Goal: Information Seeking & Learning: Find specific page/section

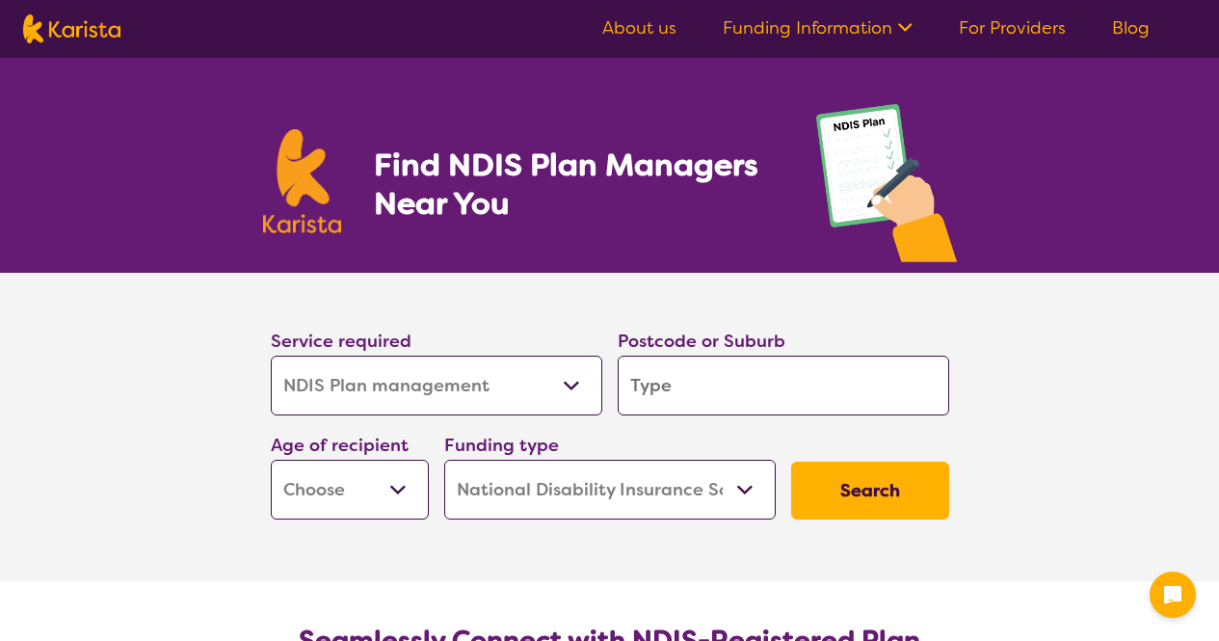
select select "NDIS Plan management"
select select "NDIS"
select select "NDIS Plan management"
select select "NDIS"
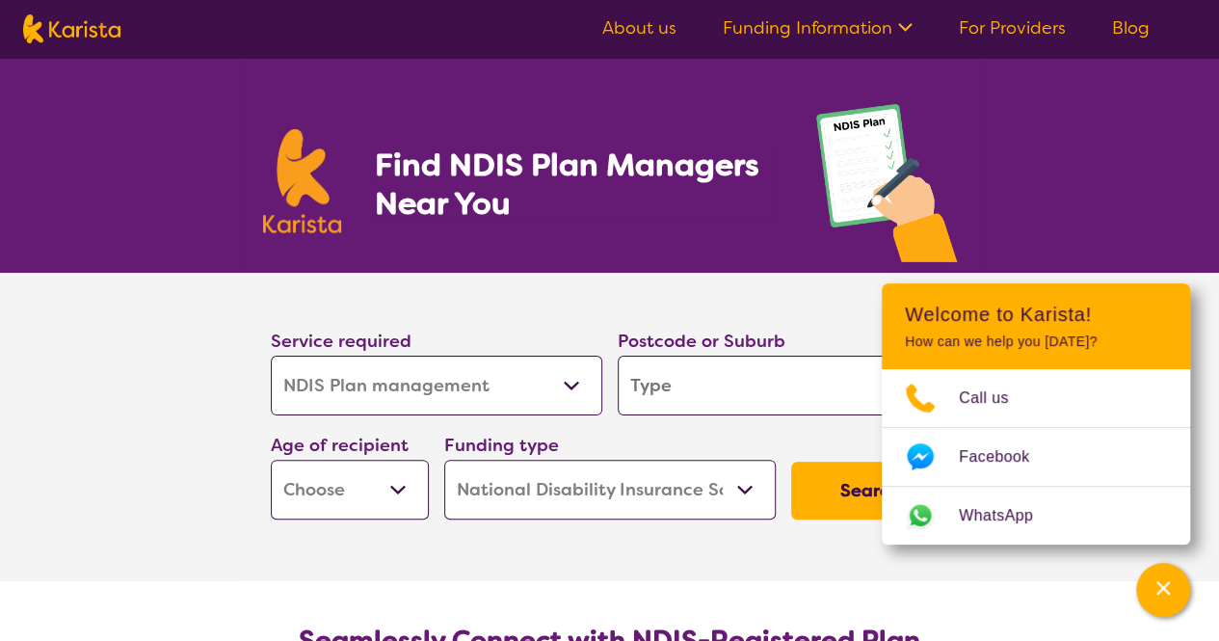
select select "NDIS Support Coordination"
click at [271, 356] on select "Allied Health Assistant Assessment (ADHD or Autism) Behaviour support Counselli…" at bounding box center [437, 386] width 332 height 60
select select "NDIS Support Coordination"
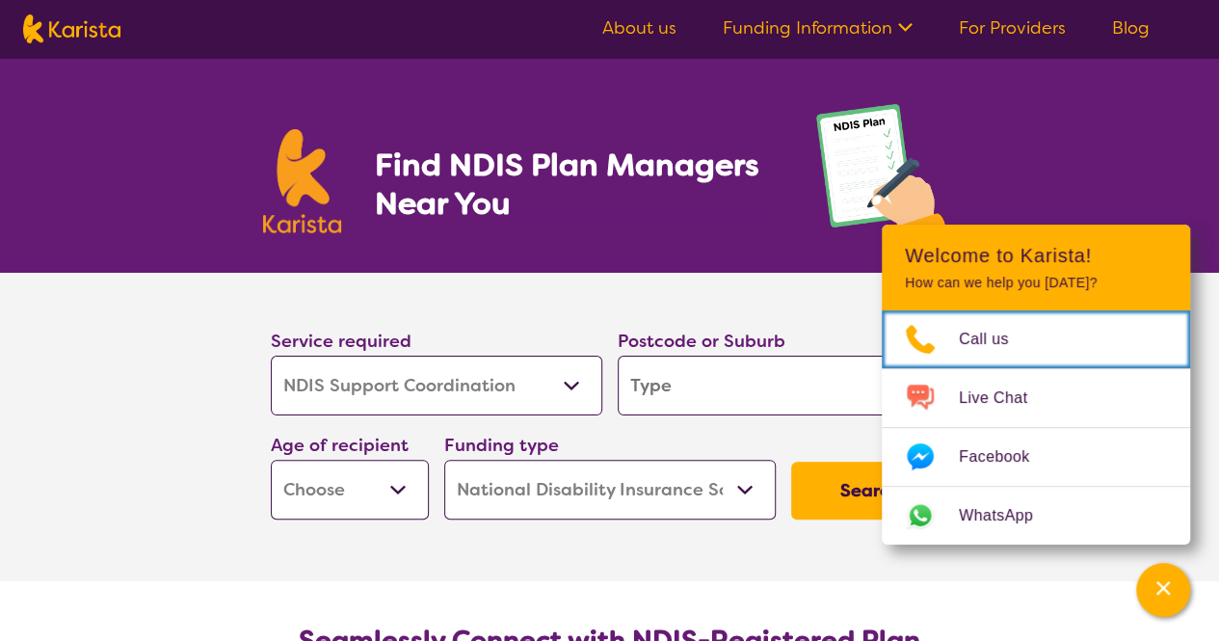
click at [713, 379] on input "search" at bounding box center [784, 386] width 332 height 60
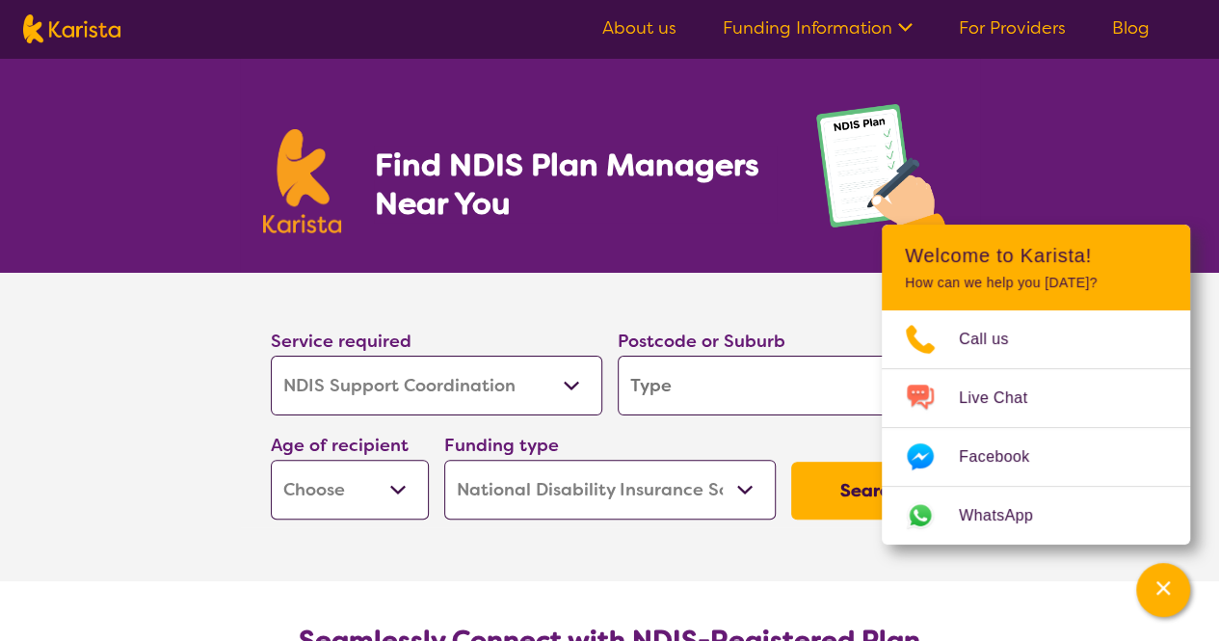
click at [717, 380] on input "search" at bounding box center [784, 386] width 332 height 60
type input "w"
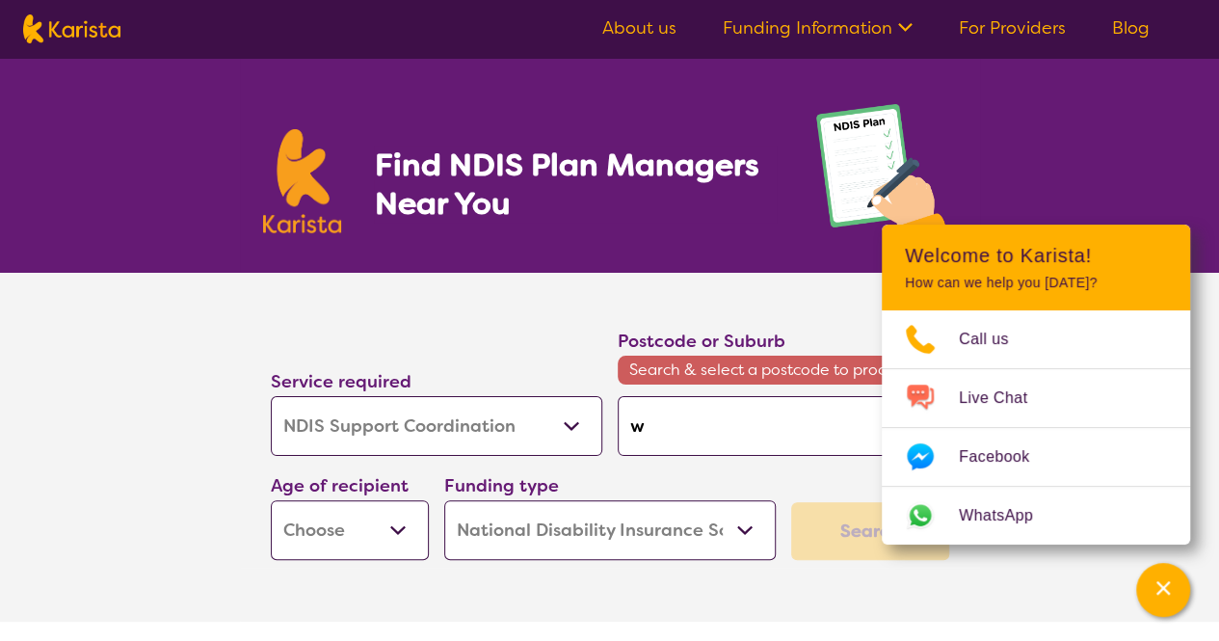
type input "wy"
type input "wyn"
type input "wynd"
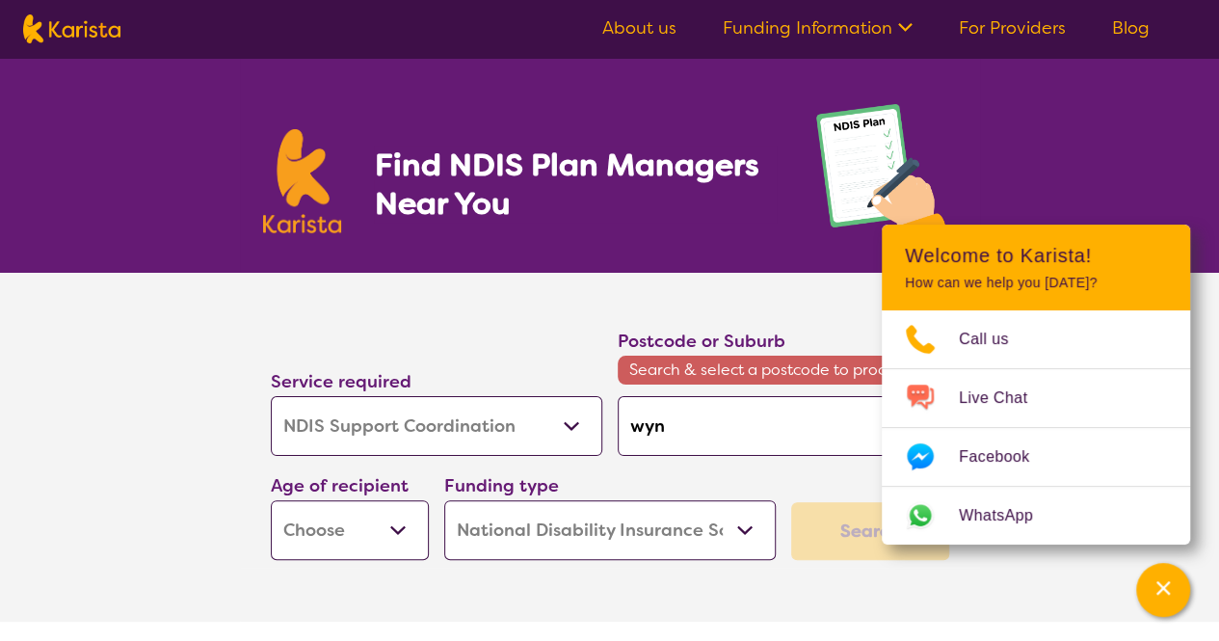
type input "wynd"
type input "wyndh"
type input "wyndha"
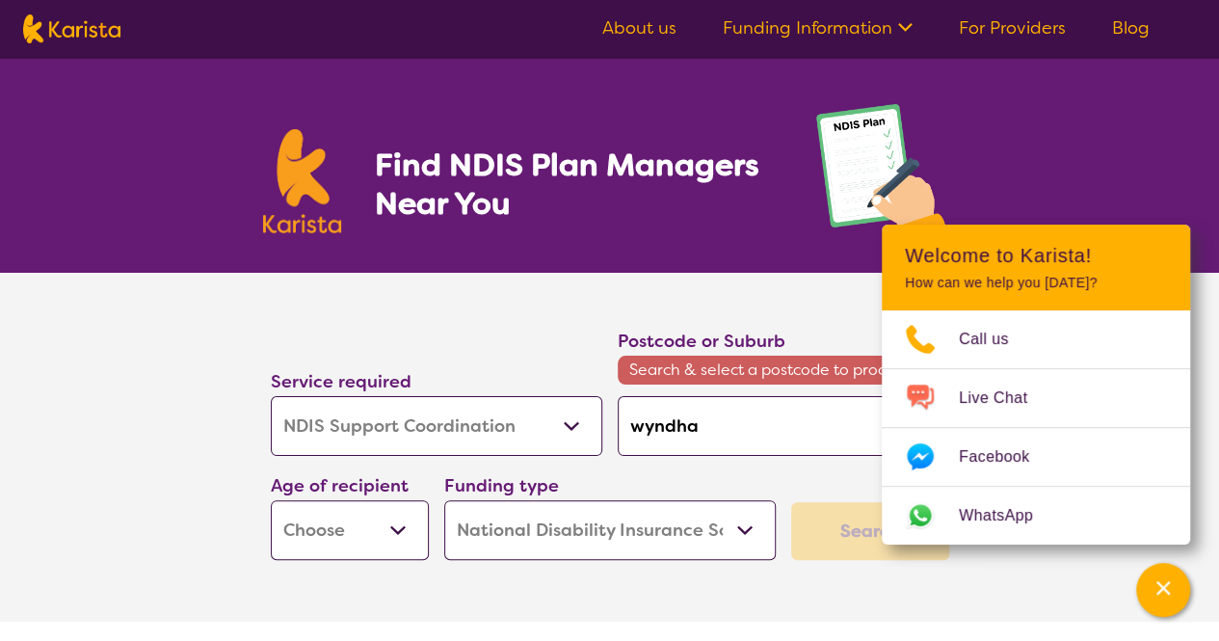
type input "wyndham"
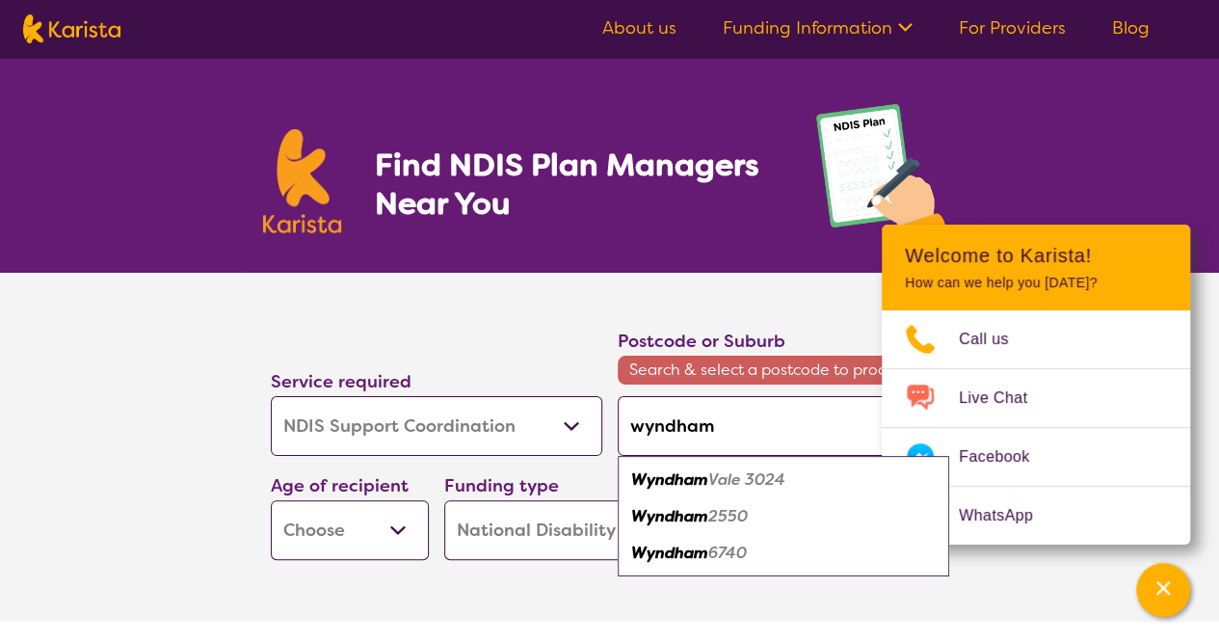
click at [727, 466] on div "Wyndham Vale 3024" at bounding box center [783, 480] width 312 height 37
type input "3024"
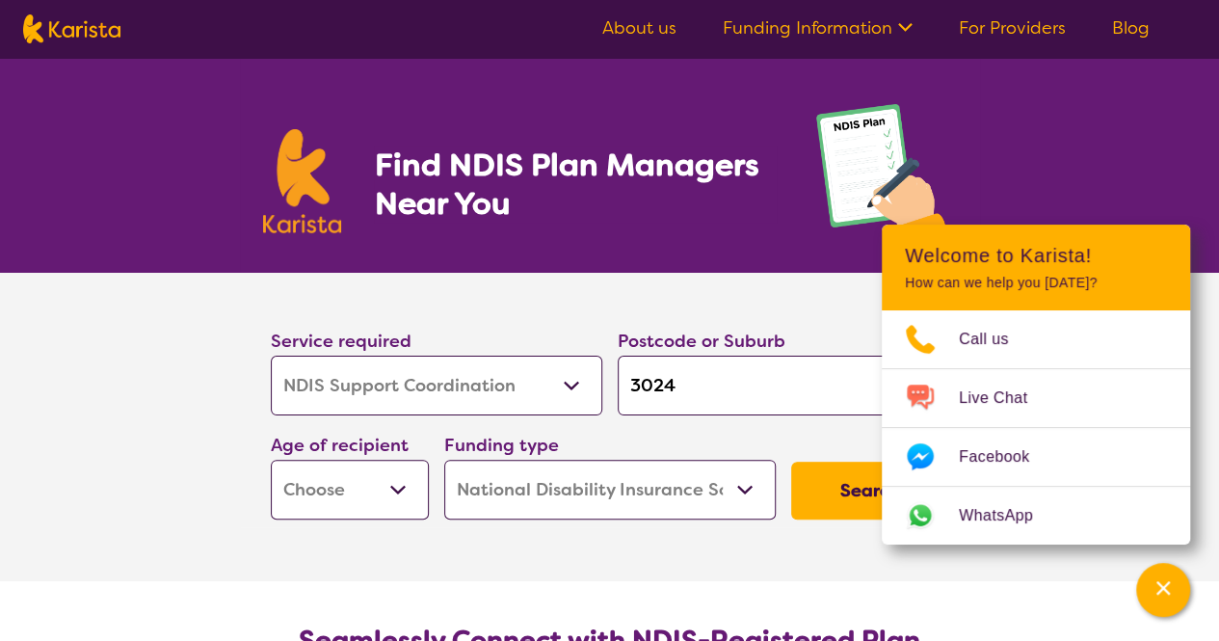
click at [842, 497] on button "Search" at bounding box center [870, 491] width 158 height 58
click at [351, 470] on select "Early Childhood - 0 to 9 Child - 10 to 11 Adolescent - 12 to 17 Adult - 18 to 6…" at bounding box center [350, 490] width 158 height 60
click at [271, 460] on select "Early Childhood - 0 to 9 Child - 10 to 11 Adolescent - 12 to 17 Adult - 18 to 6…" at bounding box center [350, 490] width 158 height 60
click at [360, 480] on select "Early Childhood - 0 to 9 Child - 10 to 11 Adolescent - 12 to 17 Adult - 18 to 6…" at bounding box center [350, 490] width 158 height 60
select select "AD"
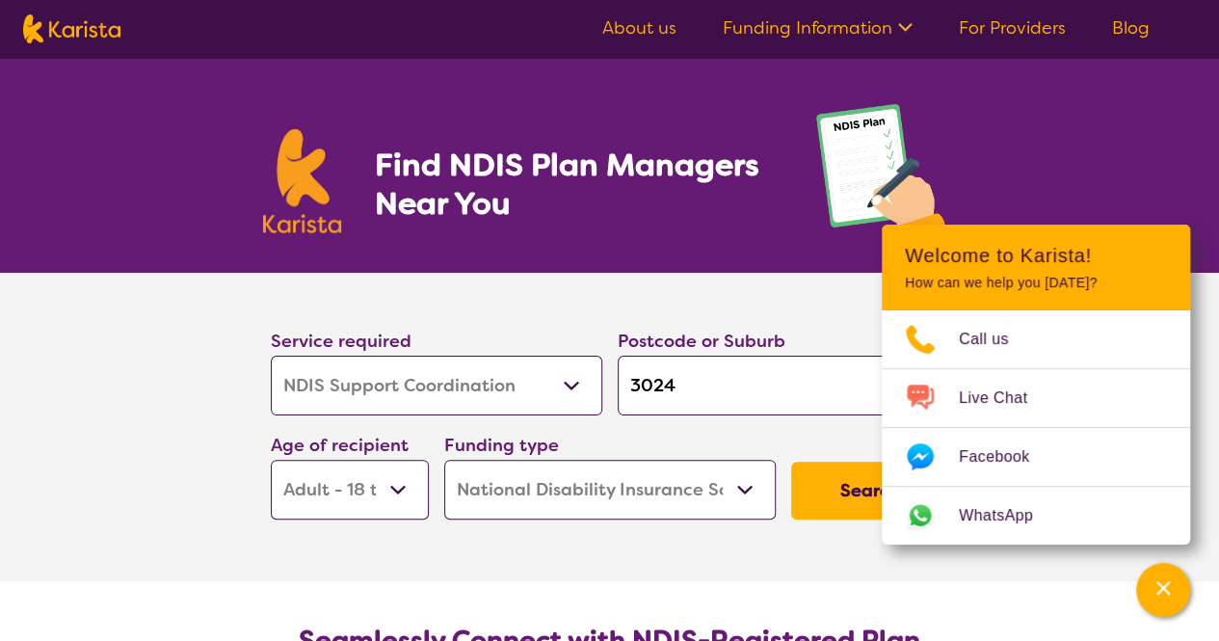
click at [271, 460] on select "Early Childhood - 0 to 9 Child - 10 to 11 Adolescent - 12 to 17 Adult - 18 to 6…" at bounding box center [350, 490] width 158 height 60
select select "AD"
click at [817, 481] on button "Search" at bounding box center [870, 491] width 158 height 58
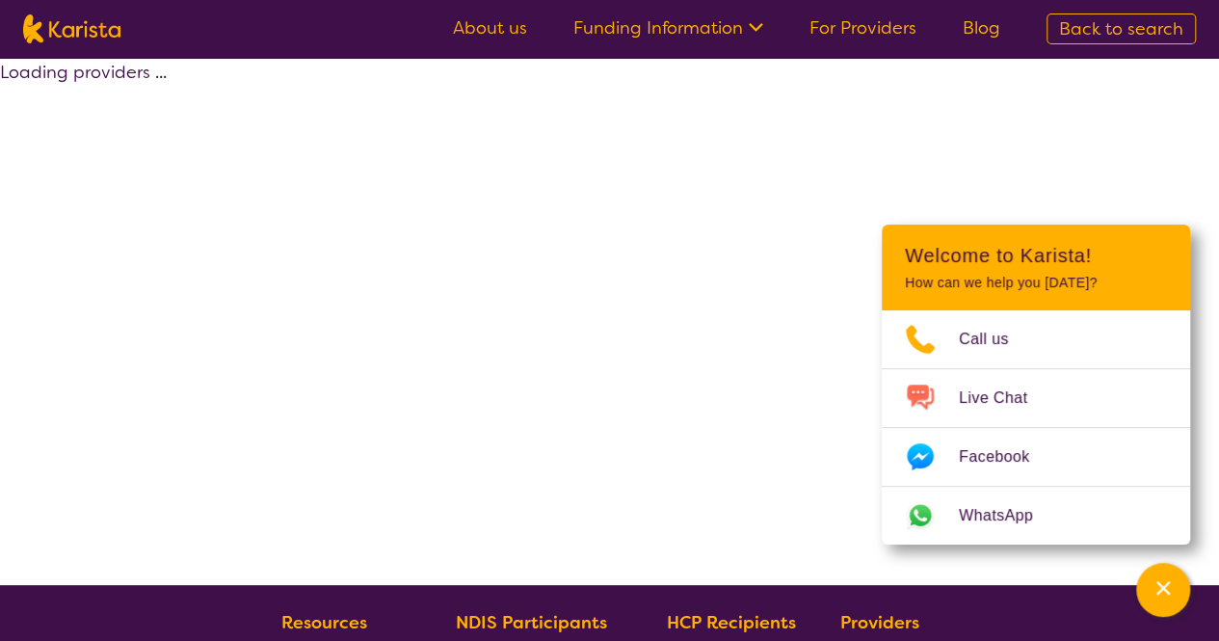
select select "by_score"
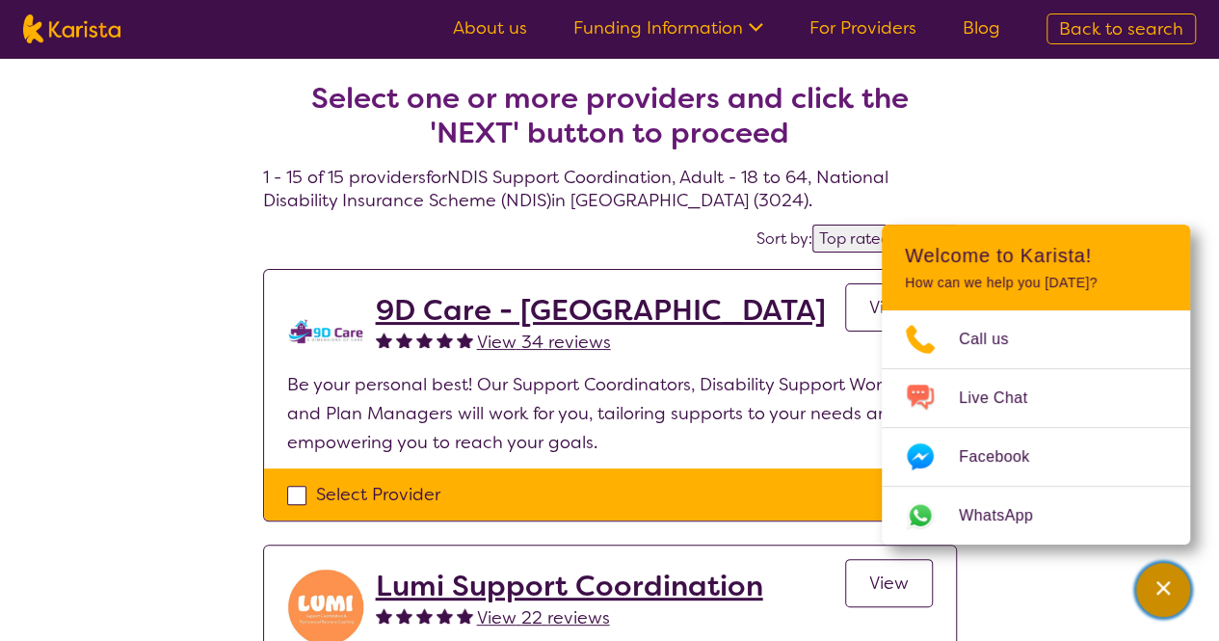
click at [1153, 581] on div "Channel Menu" at bounding box center [1163, 590] width 39 height 42
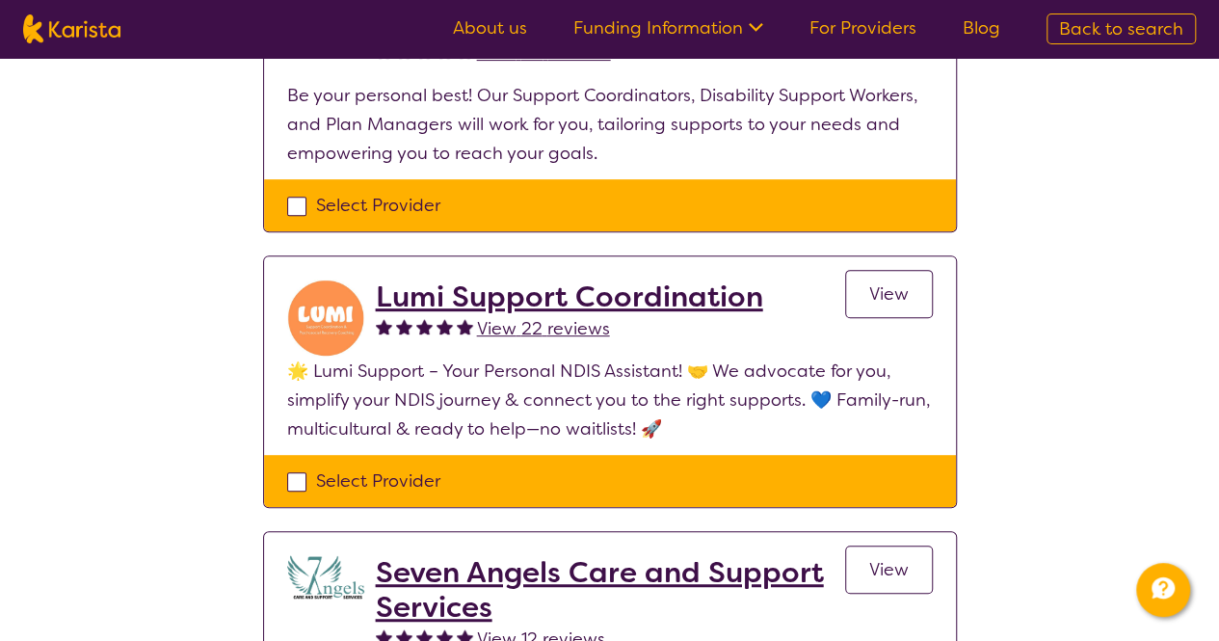
drag, startPoint x: 75, startPoint y: 265, endPoint x: 98, endPoint y: 280, distance: 27.8
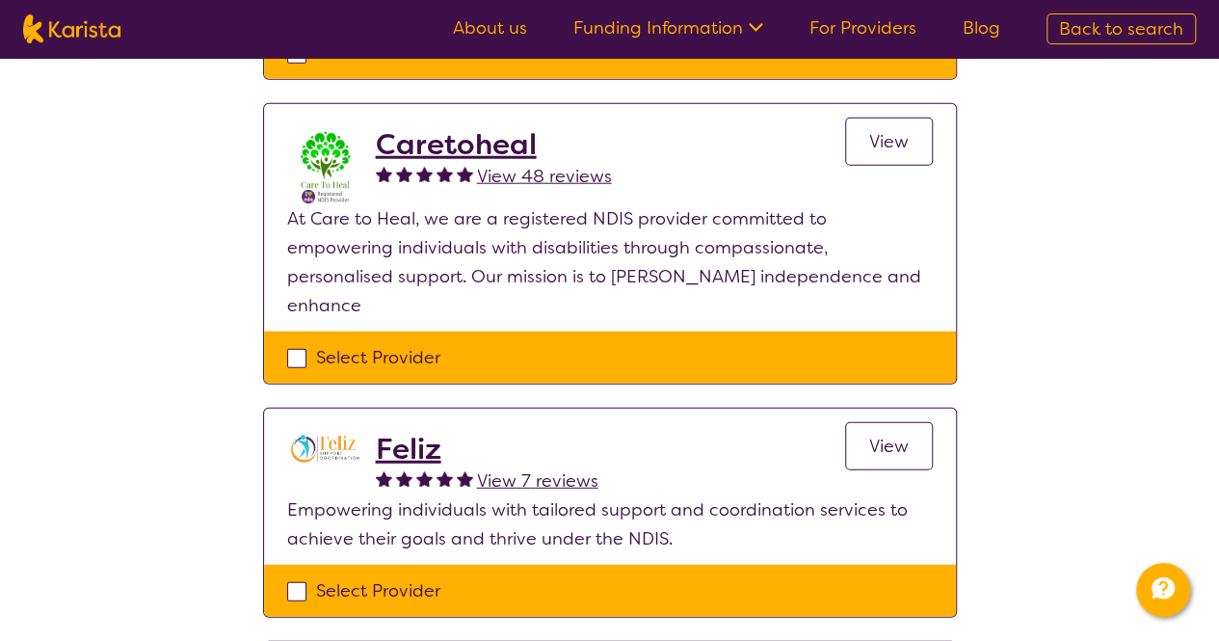
scroll to position [2409, 0]
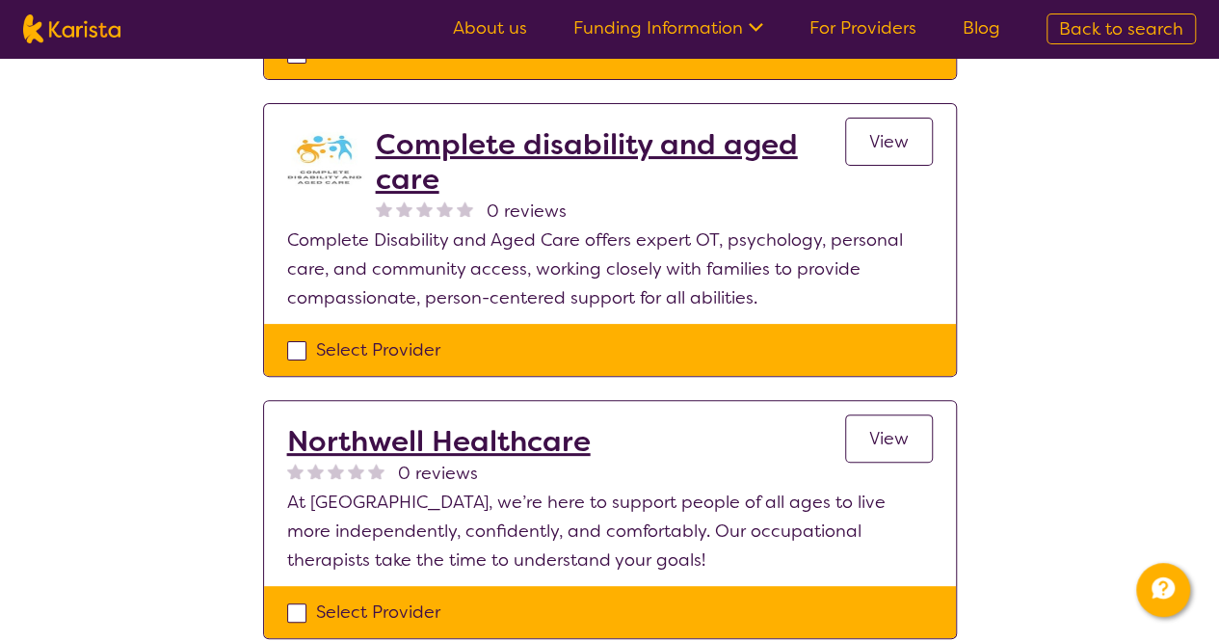
scroll to position [3951, 0]
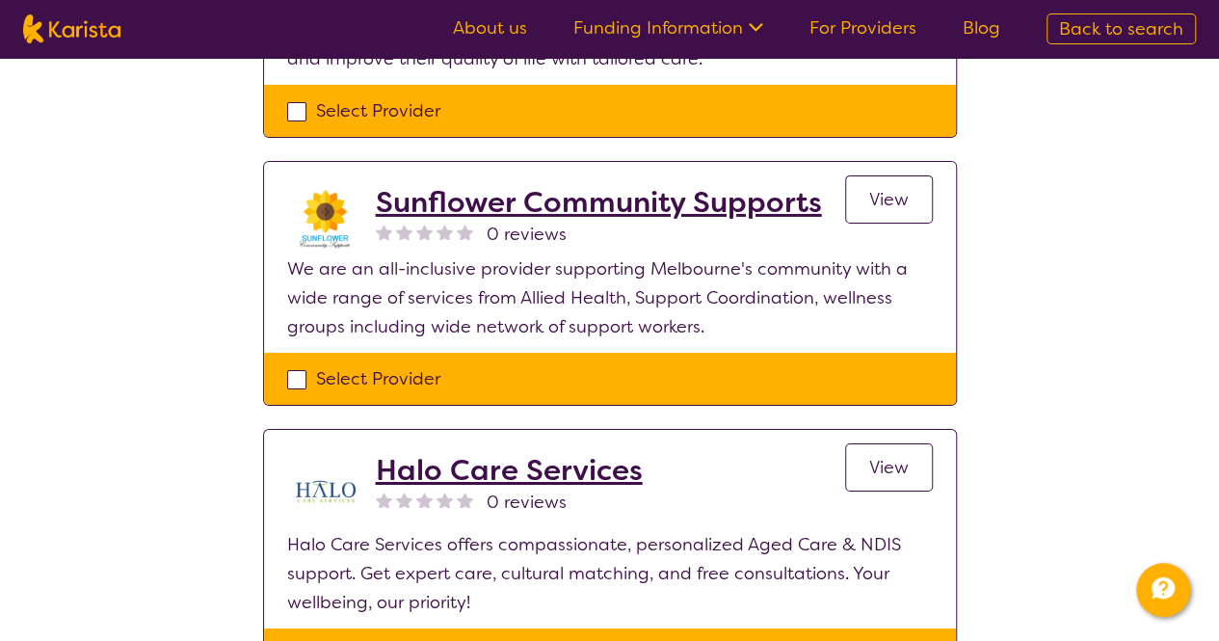
scroll to position [3180, 0]
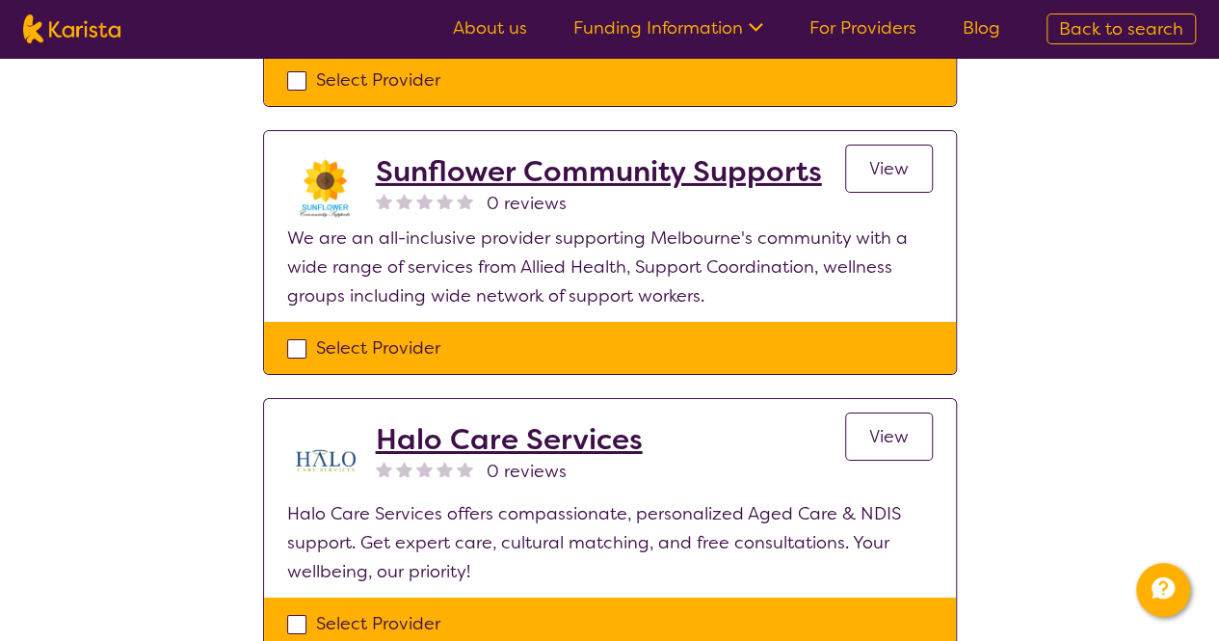
click at [547, 422] on h2 "Halo Care Services" at bounding box center [509, 439] width 267 height 35
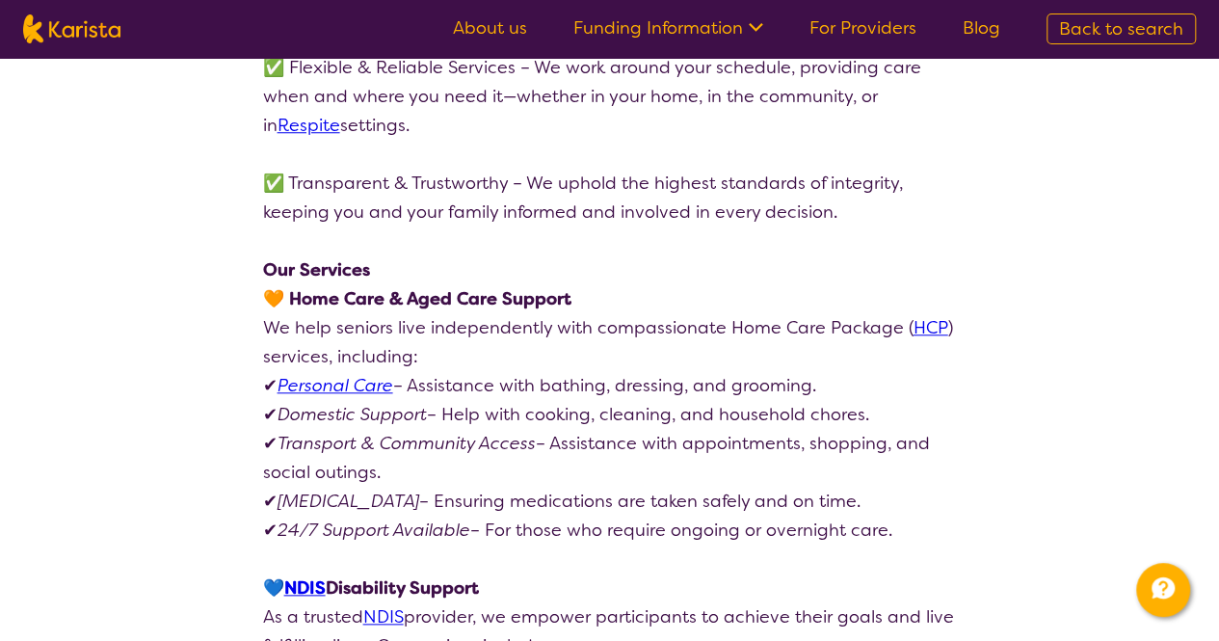
scroll to position [867, 0]
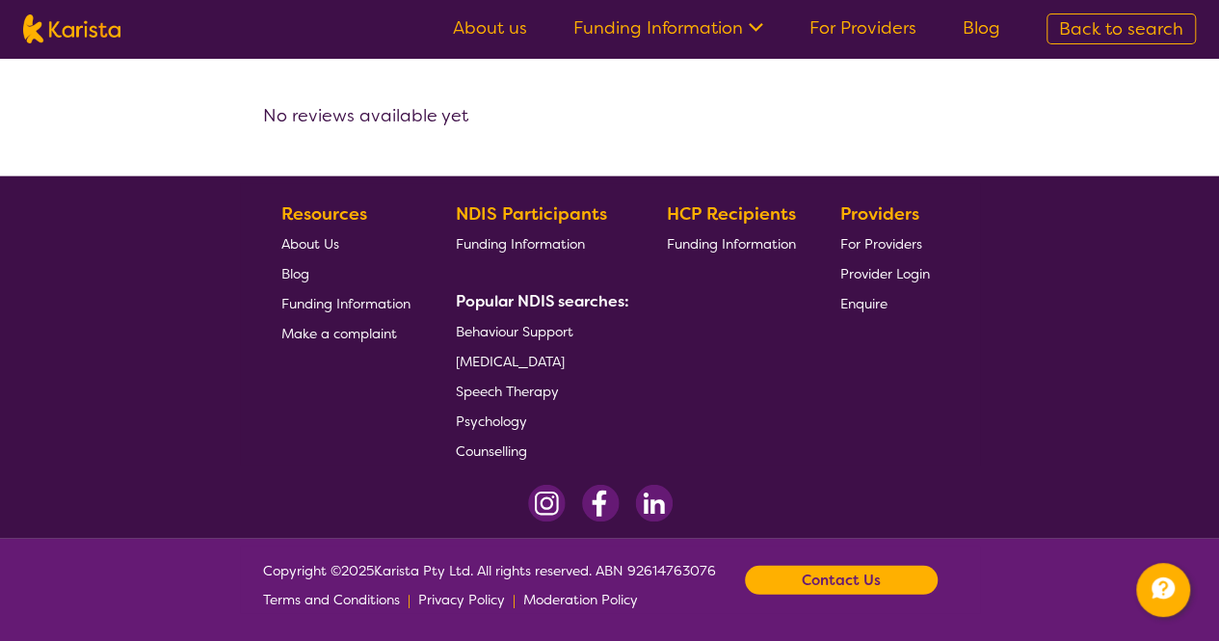
select select "by_score"
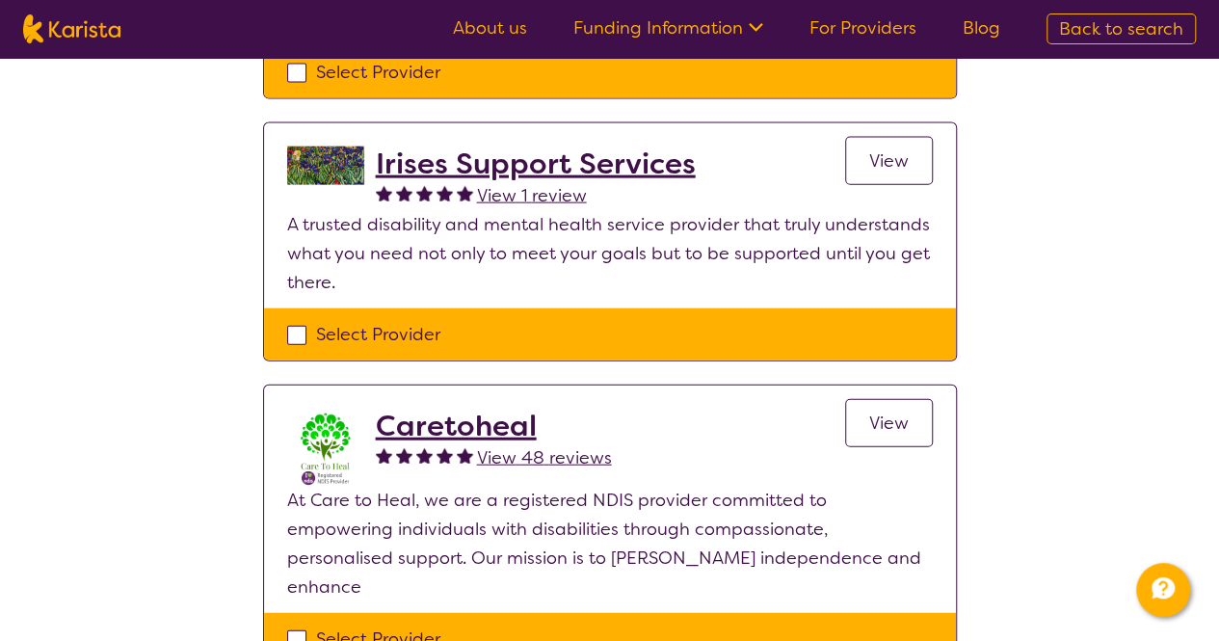
scroll to position [2120, 0]
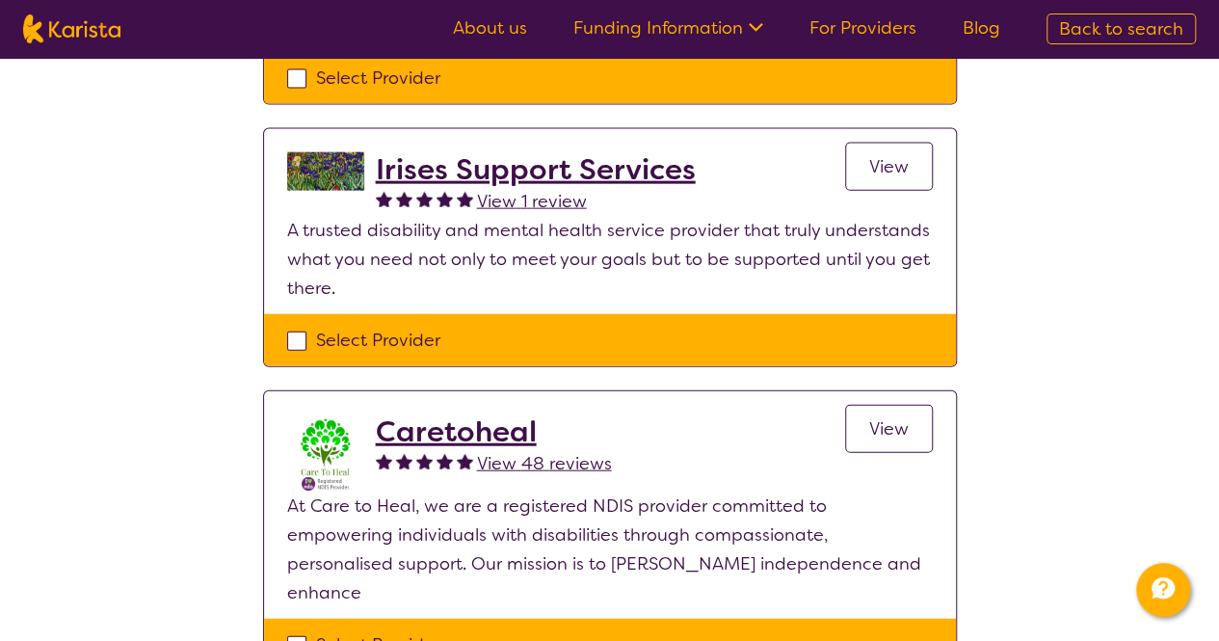
click at [187, 435] on div "Select one or more providers and click the 'NEXT' button to proceed 1 - 15 of 1…" at bounding box center [609, 138] width 1219 height 4401
click at [202, 362] on div "Select one or more providers and click the 'NEXT' button to proceed 1 - 15 of 1…" at bounding box center [609, 138] width 1219 height 4401
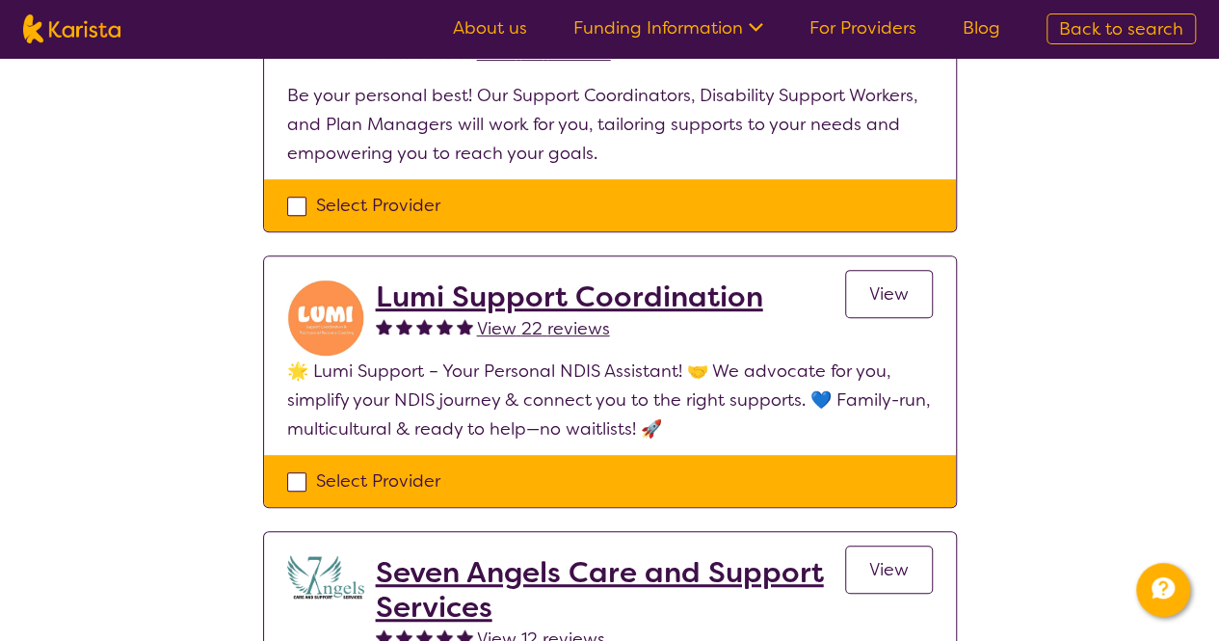
scroll to position [0, 0]
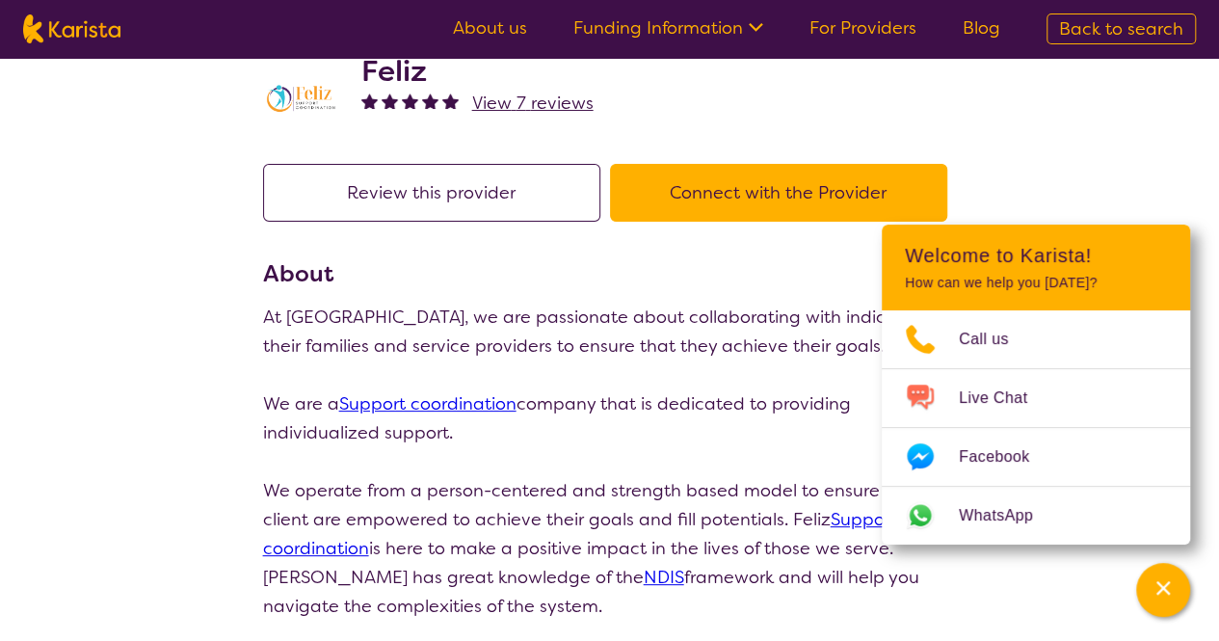
scroll to position [96, 0]
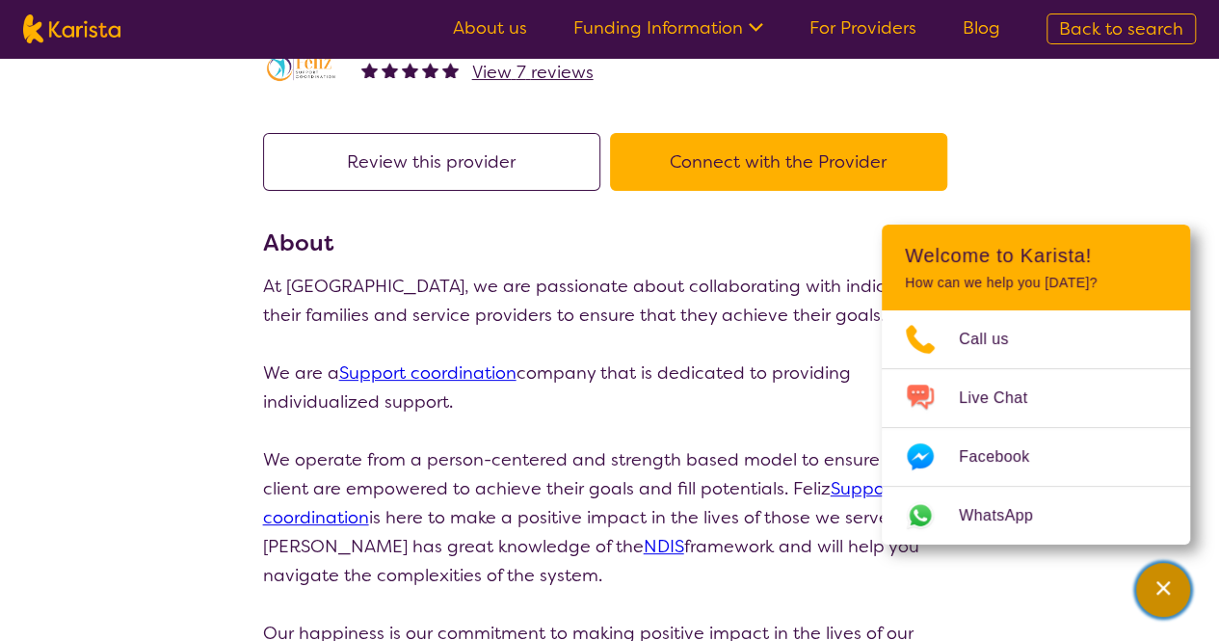
click at [1183, 599] on button "Channel Menu" at bounding box center [1163, 590] width 54 height 54
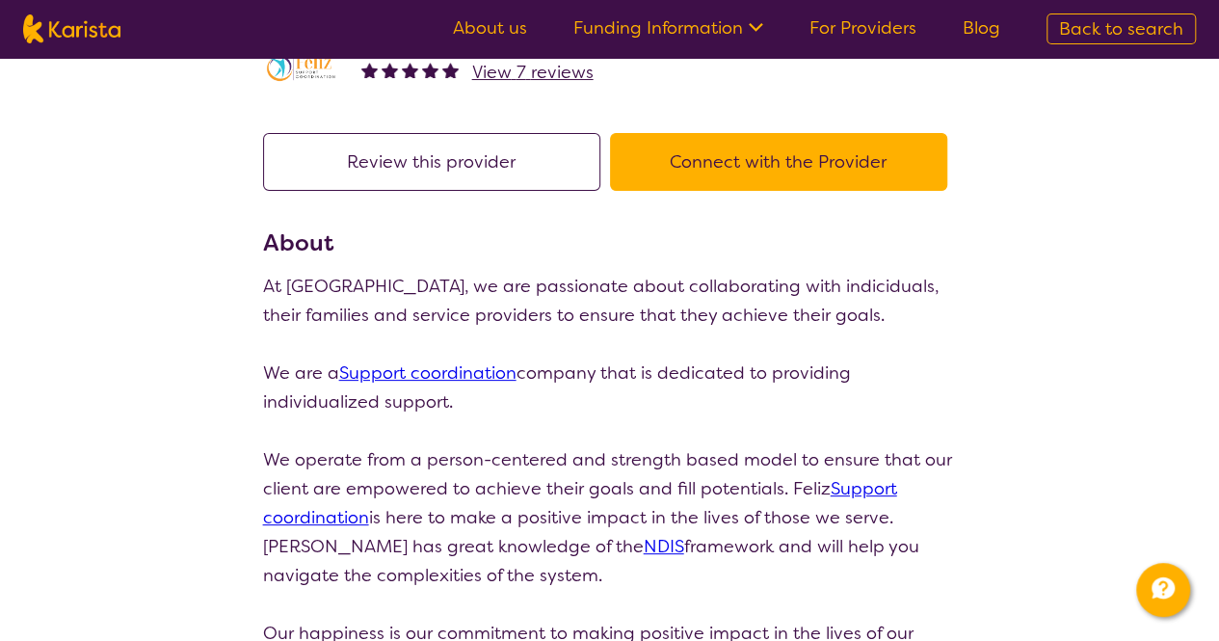
drag, startPoint x: 238, startPoint y: 382, endPoint x: 245, endPoint y: 361, distance: 21.3
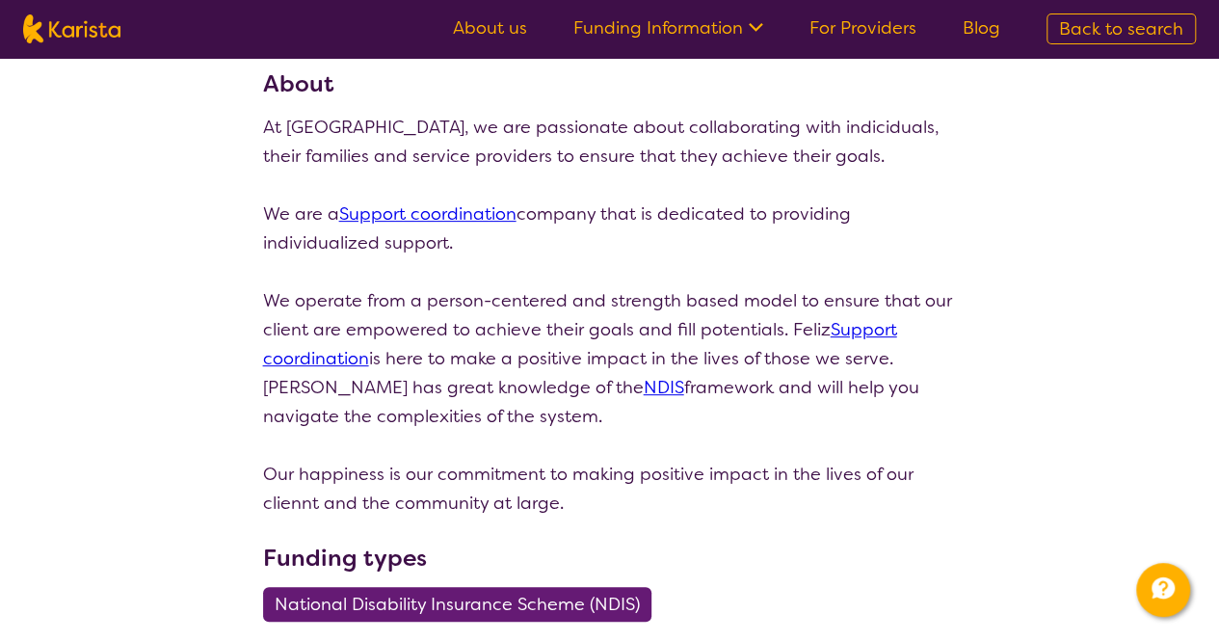
drag, startPoint x: 235, startPoint y: 441, endPoint x: 121, endPoint y: 187, distance: 278.7
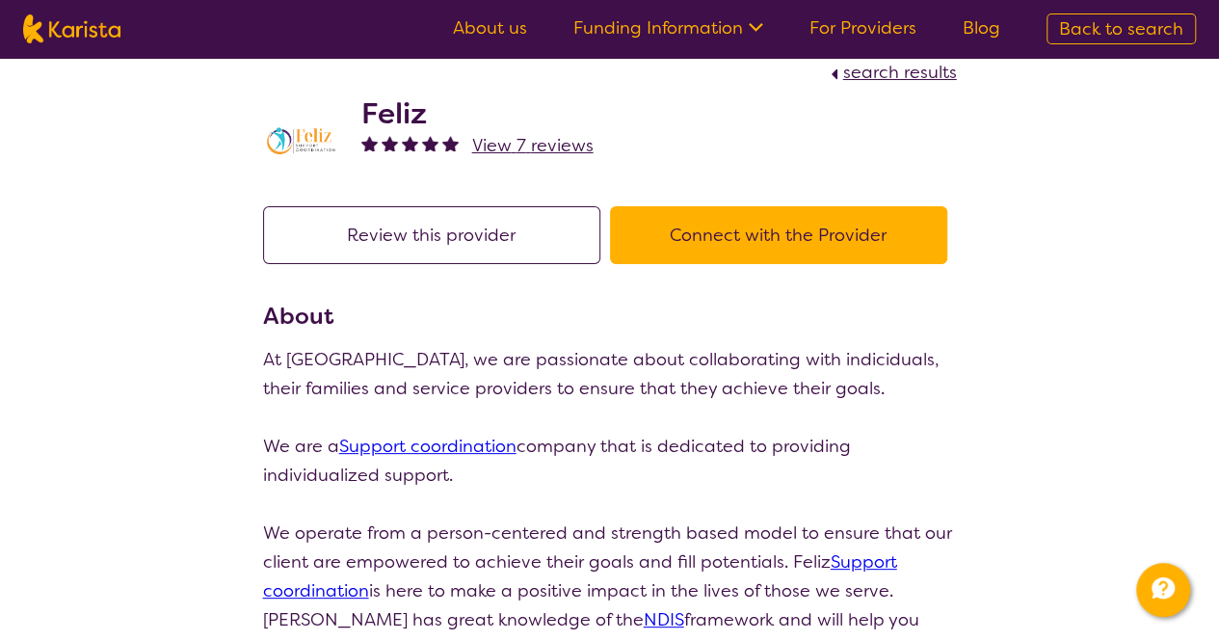
scroll to position [0, 0]
